Goal: Task Accomplishment & Management: Use online tool/utility

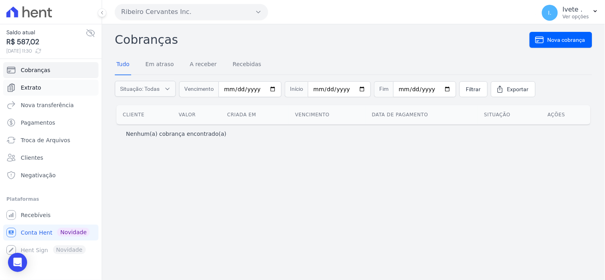
click at [30, 85] on span "Extrato" at bounding box center [31, 88] width 20 height 8
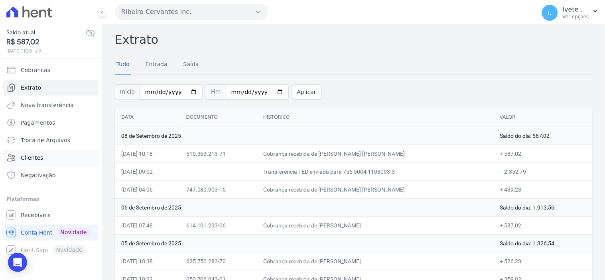
click at [34, 158] on span "Clientes" at bounding box center [32, 158] width 22 height 8
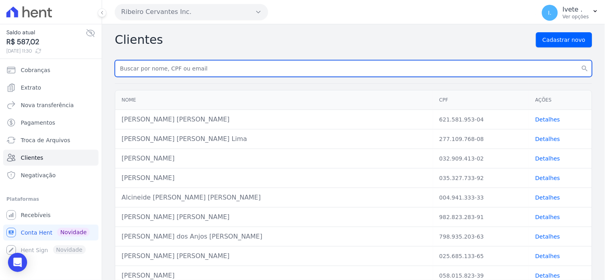
click at [137, 70] on input "text" at bounding box center [354, 68] width 478 height 17
type input "[PERSON_NAME]"
click at [158, 68] on input "[PERSON_NAME]" at bounding box center [354, 68] width 478 height 17
click at [578, 60] on button "search" at bounding box center [585, 68] width 14 height 17
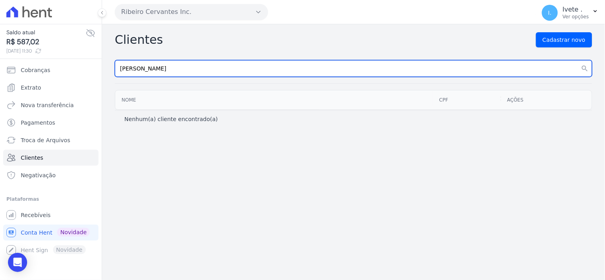
click at [164, 69] on input "[PERSON_NAME]" at bounding box center [354, 68] width 478 height 17
type input "Ana"
click at [578, 60] on button "search" at bounding box center [585, 68] width 14 height 17
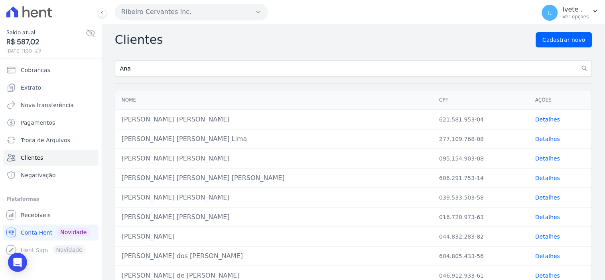
click at [140, 162] on div "[PERSON_NAME] [PERSON_NAME]" at bounding box center [274, 159] width 305 height 10
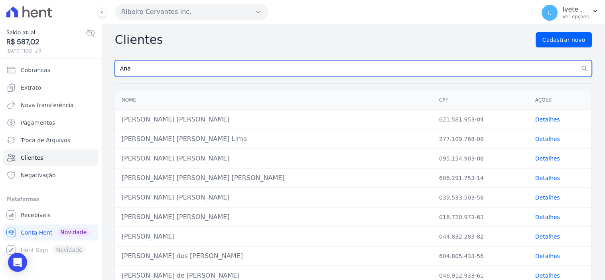
click at [137, 65] on input "Ana" at bounding box center [354, 68] width 478 height 17
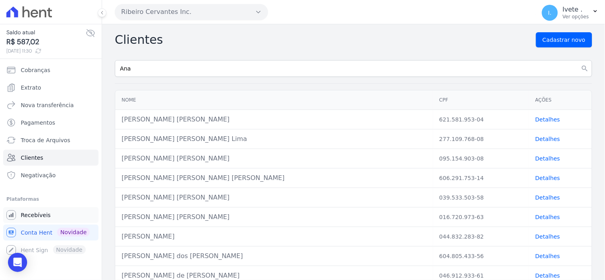
click at [31, 216] on span "Recebíveis" at bounding box center [36, 215] width 30 height 8
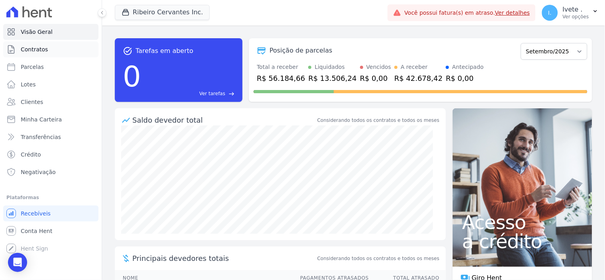
click at [36, 48] on span "Contratos" at bounding box center [34, 49] width 27 height 8
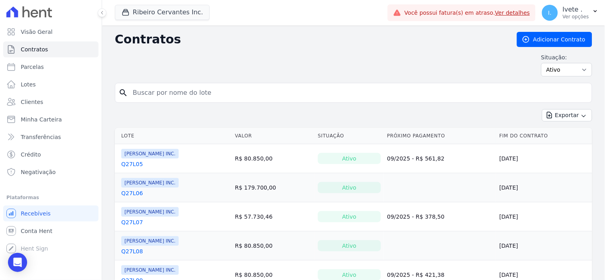
click at [157, 94] on input "search" at bounding box center [358, 93] width 461 height 16
type input "q27l06"
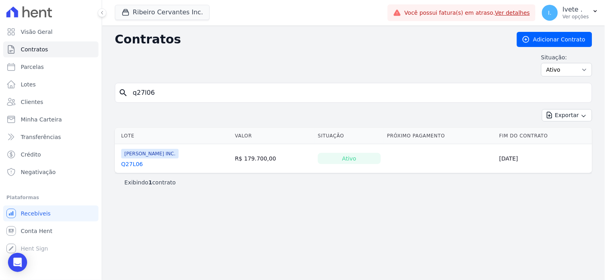
click at [130, 162] on link "Q27L06" at bounding box center [132, 164] width 22 height 8
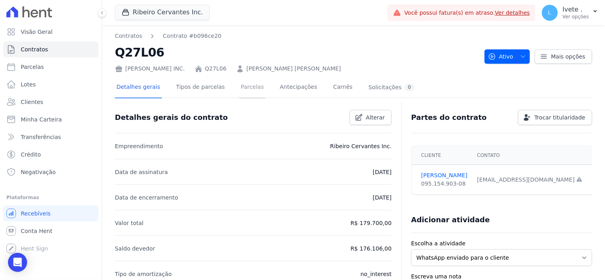
click at [239, 86] on link "Parcelas" at bounding box center [252, 87] width 26 height 21
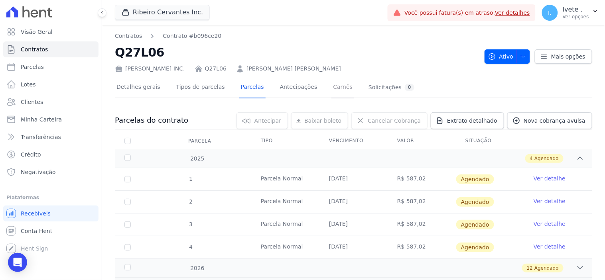
click at [332, 88] on link "Carnês" at bounding box center [343, 87] width 23 height 21
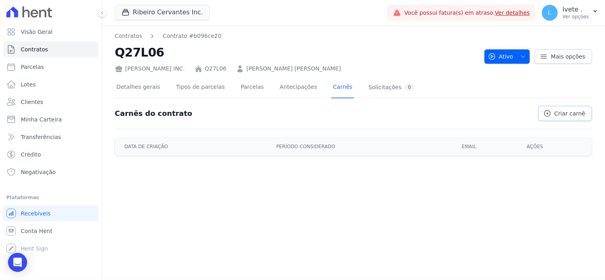
click at [574, 113] on span "Criar carnê" at bounding box center [570, 114] width 31 height 8
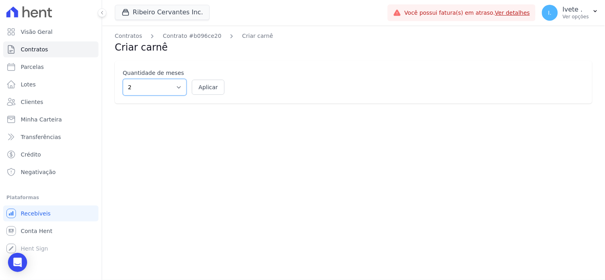
click at [179, 88] on select "2 3 4 5 6 7 8 9 10 11 12" at bounding box center [155, 87] width 64 height 17
select select "12"
click at [123, 79] on select "2 3 4 5 6 7 8 9 10 11 12" at bounding box center [155, 87] width 64 height 17
click at [215, 88] on button "Aplicar" at bounding box center [208, 87] width 33 height 15
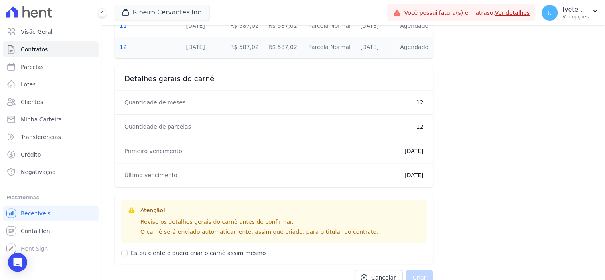
scroll to position [443, 0]
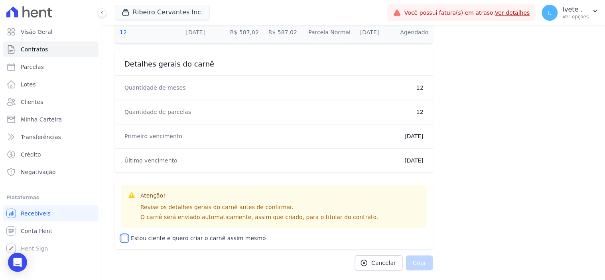
click at [122, 238] on input "Estou ciente e quero criar o carnê assim mesmo" at bounding box center [124, 238] width 6 height 6
checkbox input "true"
click at [417, 263] on button "Criar" at bounding box center [419, 263] width 27 height 15
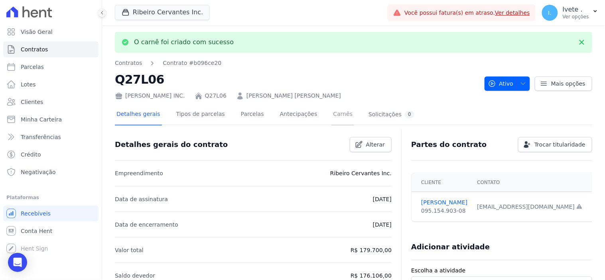
click at [332, 114] on link "Carnês" at bounding box center [343, 115] width 23 height 21
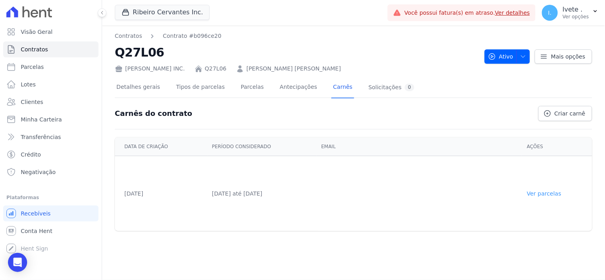
click at [554, 195] on link "Ver parcelas" at bounding box center [544, 194] width 34 height 6
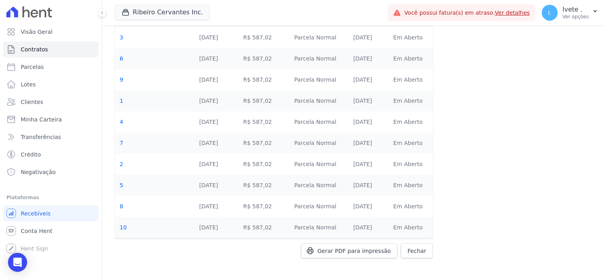
scroll to position [122, 0]
click at [366, 251] on span "Gerar PDF para impressão" at bounding box center [354, 251] width 73 height 8
click at [44, 65] on link "Parcelas" at bounding box center [50, 67] width 95 height 16
select select
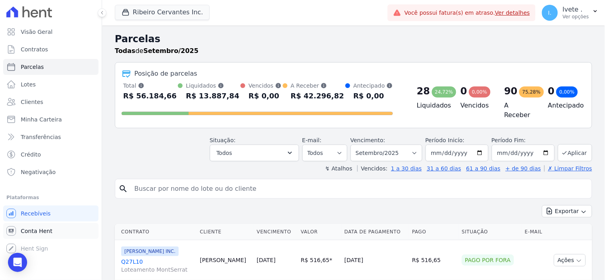
click at [39, 233] on span "Conta Hent" at bounding box center [37, 231] width 32 height 8
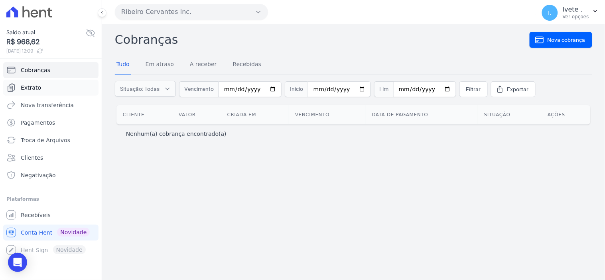
click at [29, 89] on span "Extrato" at bounding box center [31, 88] width 20 height 8
